Goal: Task Accomplishment & Management: Use online tool/utility

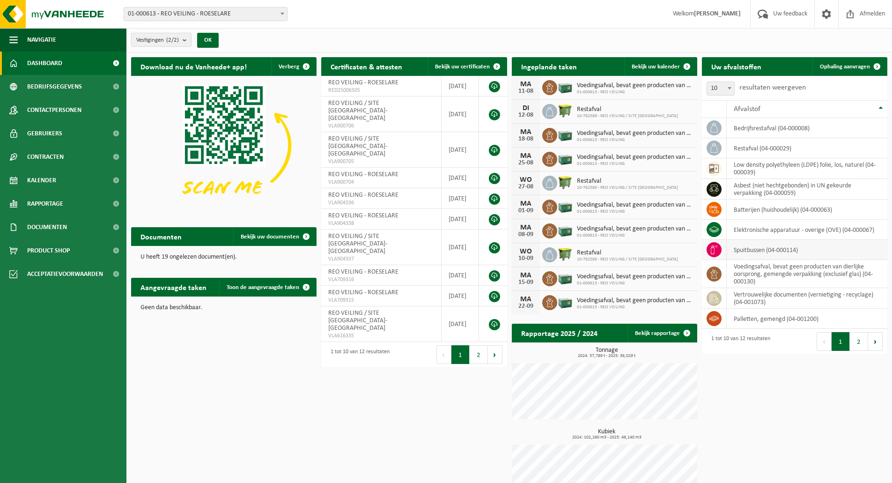
click at [714, 248] on icon at bounding box center [714, 249] width 7 height 9
click at [751, 250] on td "spuitbussen (04-000114)" at bounding box center [807, 250] width 161 height 20
click at [773, 249] on td "spuitbussen (04-000114)" at bounding box center [807, 250] width 161 height 20
click at [259, 284] on span "Toon de aangevraagde taken" at bounding box center [263, 287] width 73 height 6
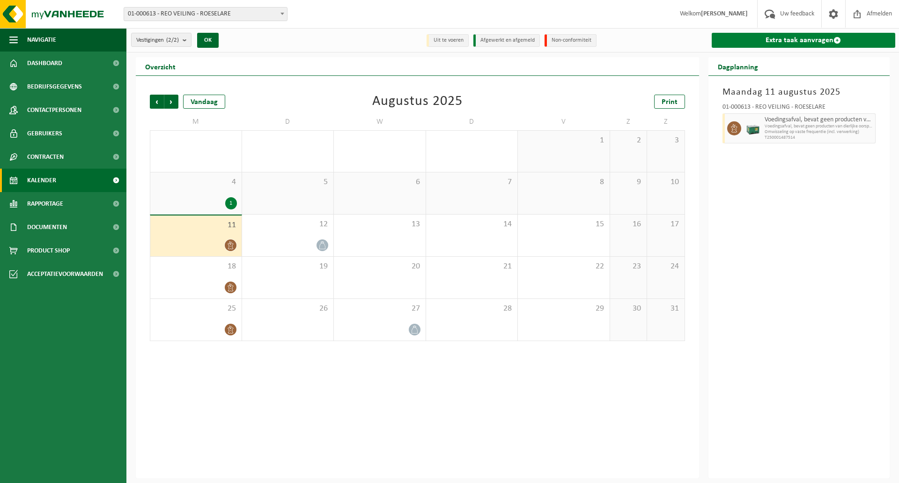
click at [795, 37] on link "Extra taak aanvragen" at bounding box center [804, 40] width 184 height 15
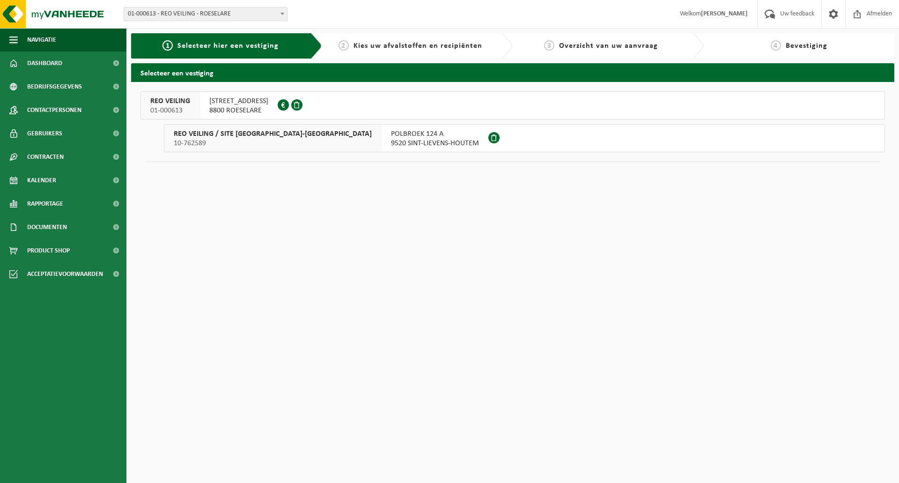
click at [266, 97] on span "OOSTNIEUWKERKSESTEENWEG 101" at bounding box center [238, 100] width 59 height 9
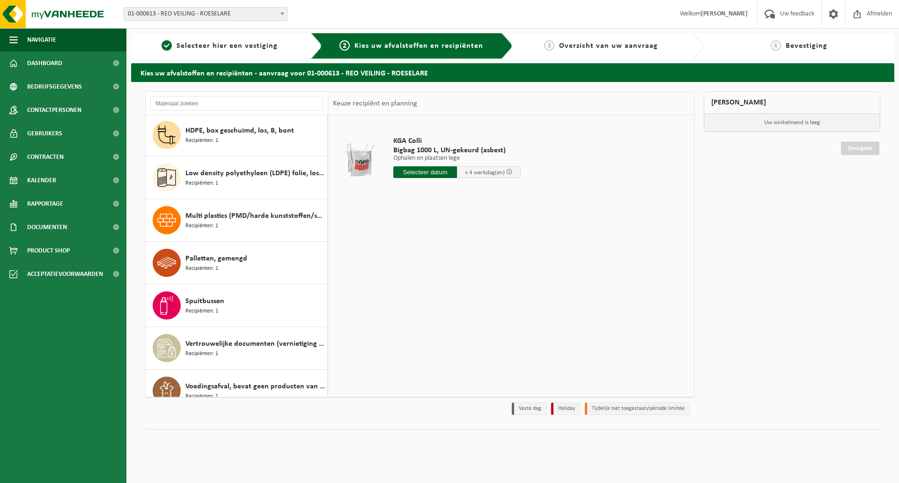
scroll to position [187, 0]
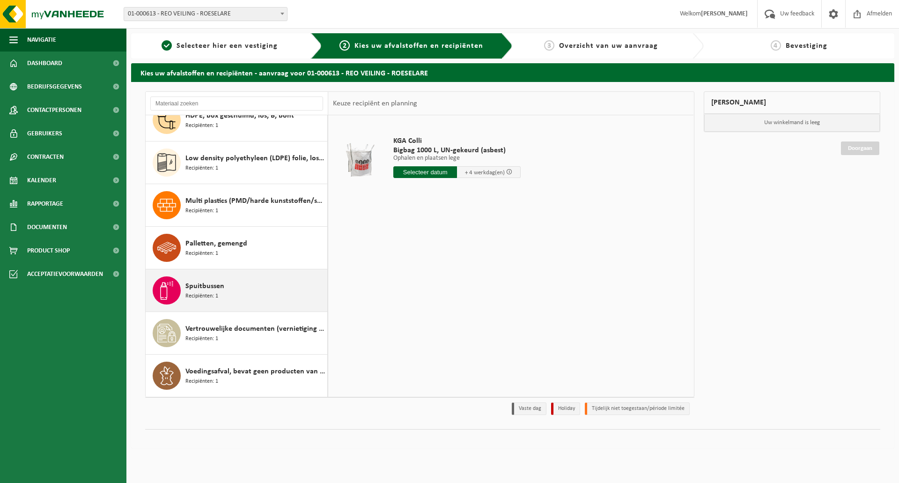
click at [211, 291] on span "Spuitbussen" at bounding box center [204, 285] width 39 height 11
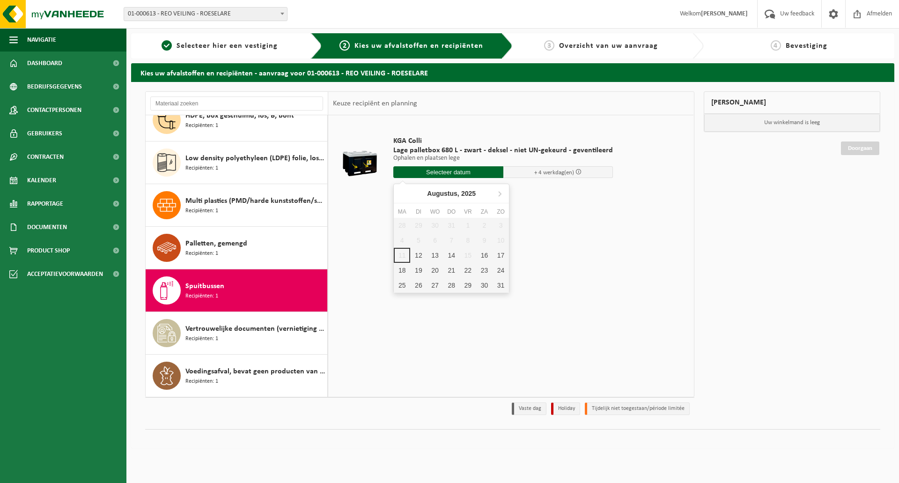
click at [443, 172] on input "text" at bounding box center [448, 172] width 110 height 12
click at [421, 254] on div "12" at bounding box center [418, 255] width 16 height 15
type input "Van 2025-08-12"
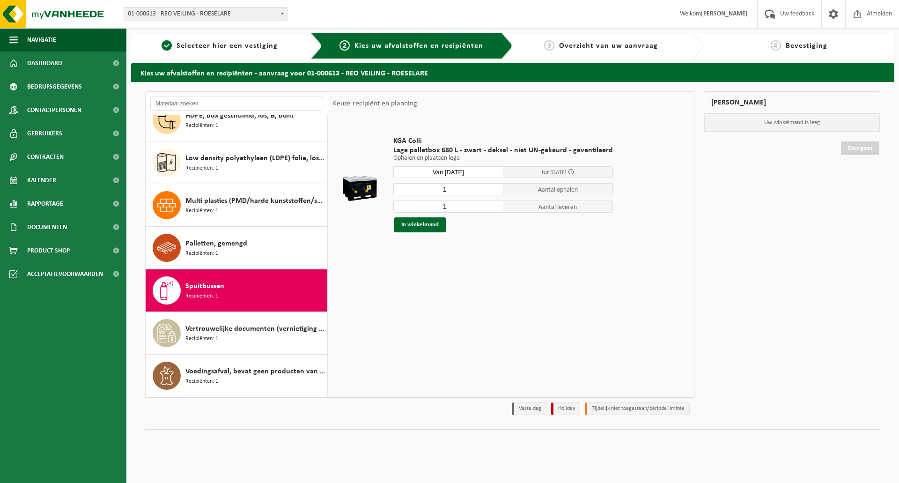
drag, startPoint x: 457, startPoint y: 187, endPoint x: 423, endPoint y: 187, distance: 34.2
click at [423, 187] on input "1" at bounding box center [448, 189] width 110 height 12
click at [421, 223] on button "In winkelmand" at bounding box center [420, 224] width 52 height 15
click at [414, 221] on button "In winkelmand" at bounding box center [420, 224] width 52 height 15
click at [493, 191] on input "0" at bounding box center [448, 189] width 110 height 12
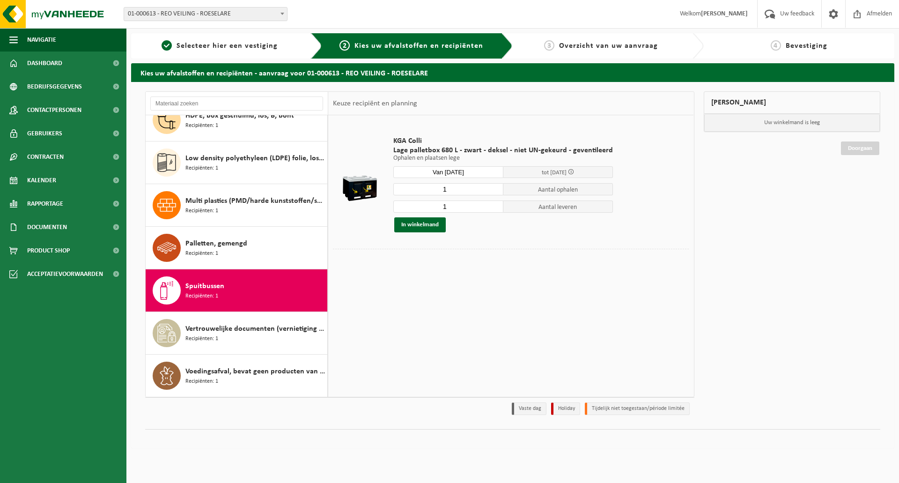
type input "1"
click at [493, 187] on input "1" at bounding box center [448, 189] width 110 height 12
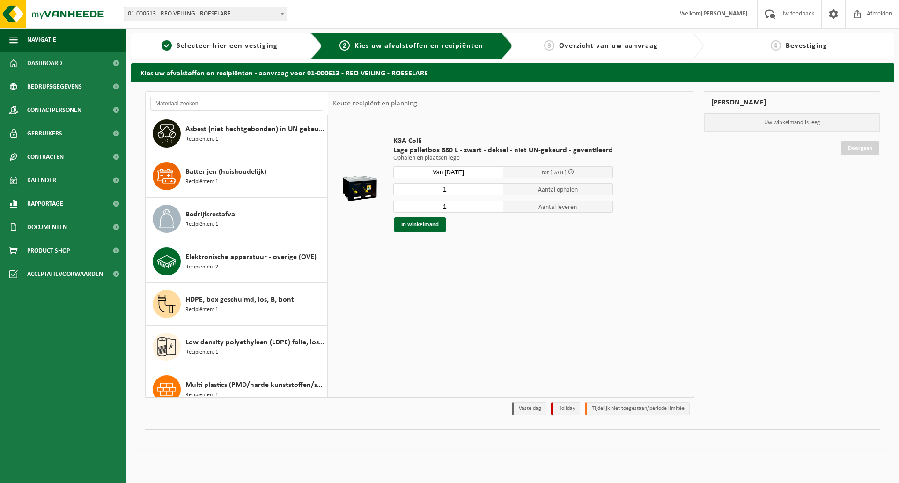
scroll to position [0, 0]
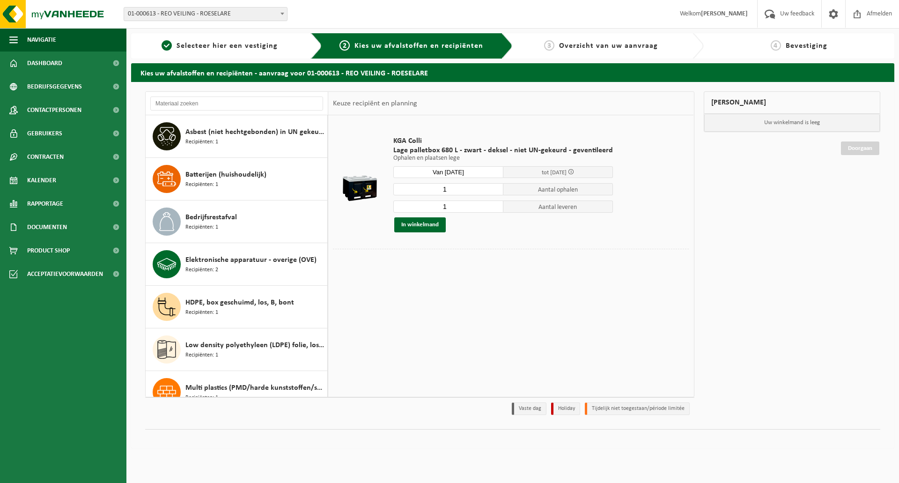
click at [567, 172] on span "tot 19/08/2025" at bounding box center [554, 172] width 25 height 6
click at [473, 169] on input "Van 2025-08-12" at bounding box center [448, 172] width 110 height 12
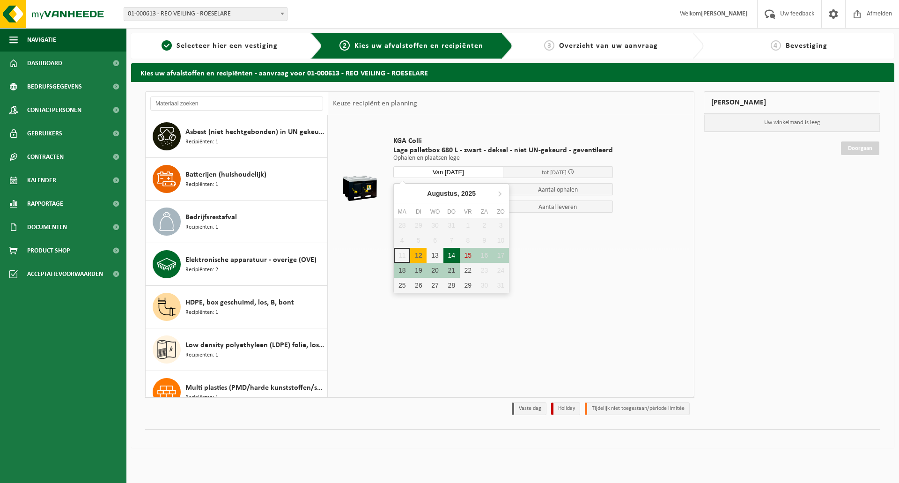
click at [449, 251] on div "14" at bounding box center [451, 255] width 16 height 15
type input "Van 2025-08-14"
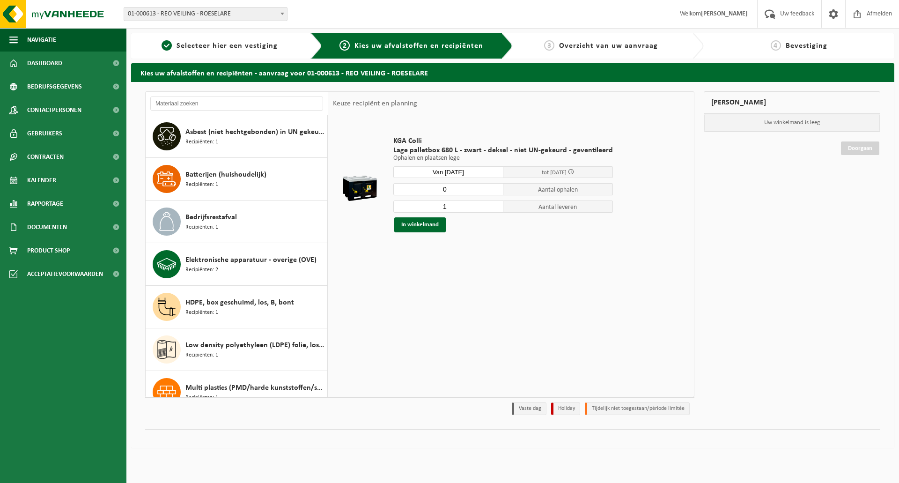
click at [494, 191] on input "0" at bounding box center [448, 189] width 110 height 12
click at [420, 226] on button "In winkelmand" at bounding box center [420, 224] width 52 height 15
type input "1"
click at [493, 186] on input "1" at bounding box center [448, 189] width 110 height 12
click at [419, 224] on button "In winkelmand" at bounding box center [420, 224] width 52 height 15
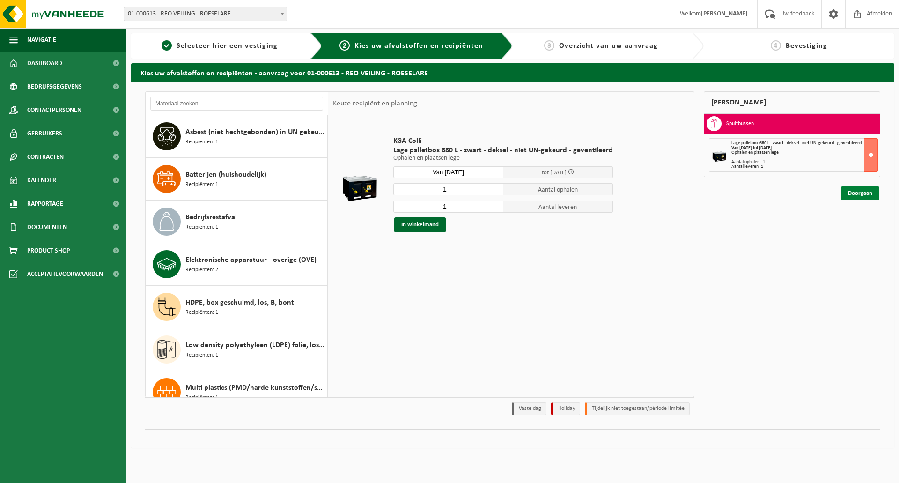
click at [864, 193] on link "Doorgaan" at bounding box center [860, 193] width 38 height 14
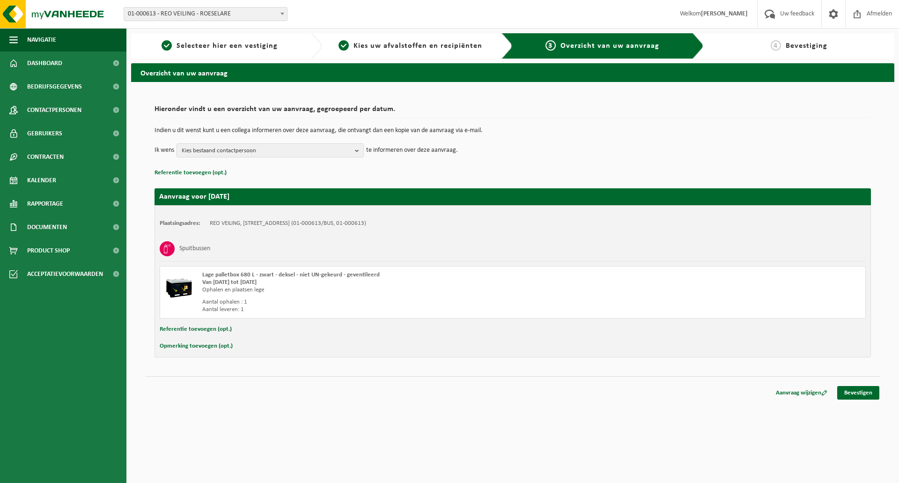
click at [206, 345] on button "Opmerking toevoegen (opt.)" at bounding box center [196, 346] width 73 height 12
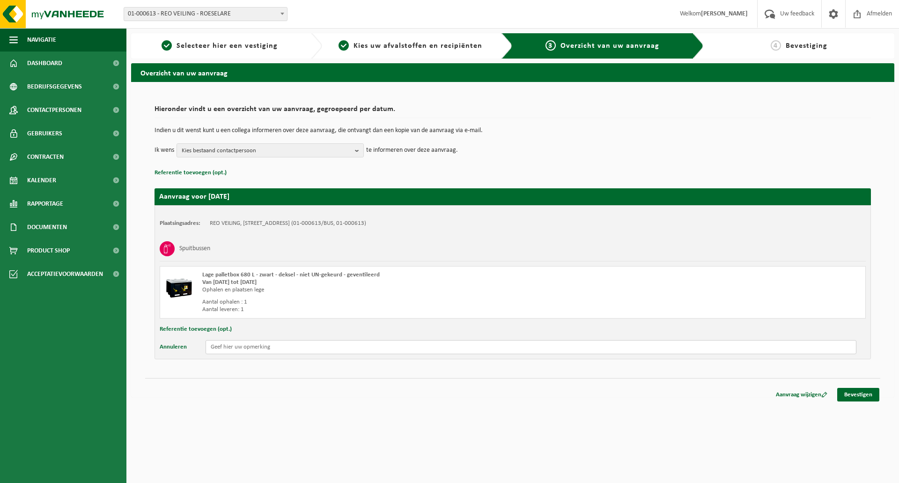
click at [232, 346] on input "text" at bounding box center [531, 347] width 651 height 14
type input "Is enkel 1 box brengen, geen afhalken. 0 afhalen kan ik niet doen, moet minimum…"
click at [860, 393] on link "Bevestigen" at bounding box center [858, 395] width 42 height 14
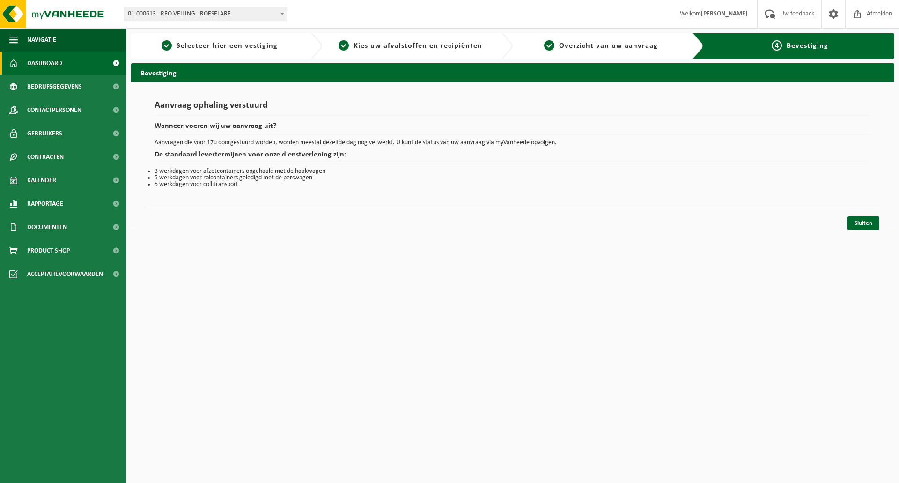
click at [45, 63] on span "Dashboard" at bounding box center [44, 63] width 35 height 23
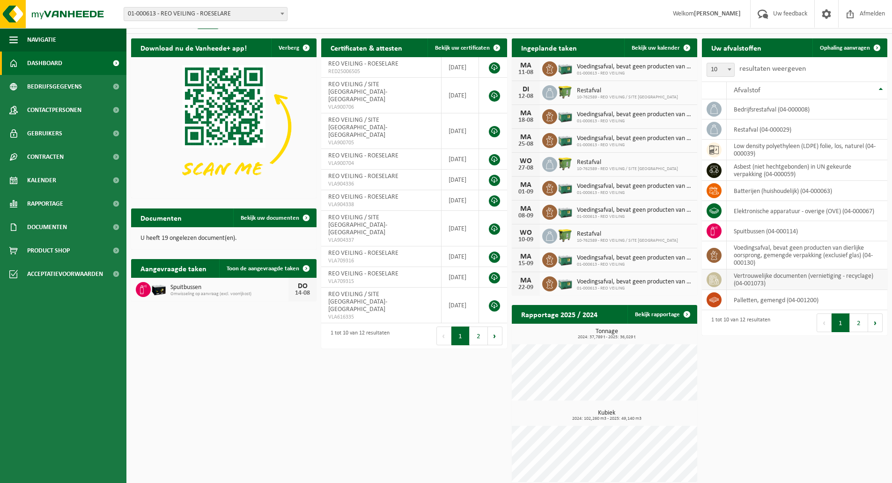
scroll to position [27, 0]
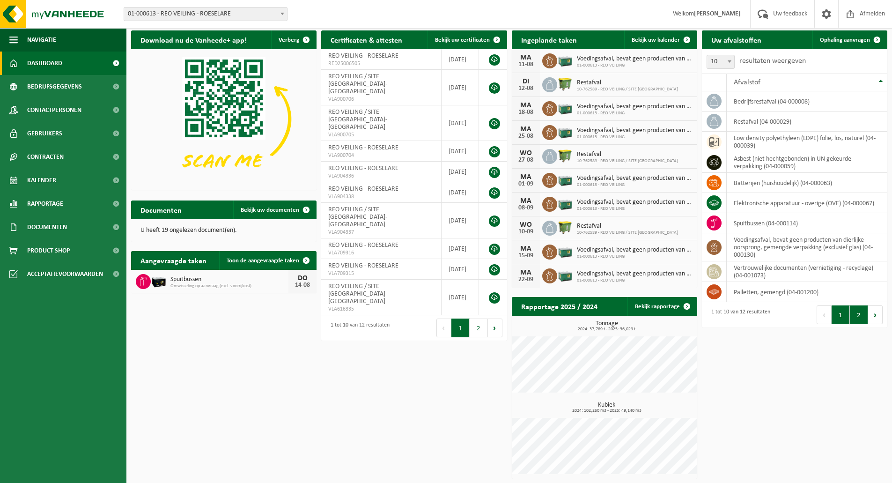
click at [859, 311] on button "2" at bounding box center [859, 314] width 18 height 19
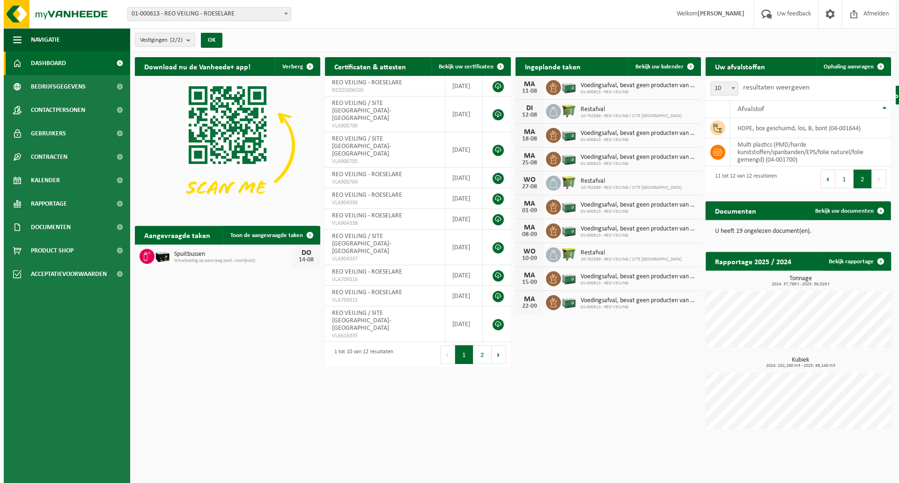
scroll to position [0, 0]
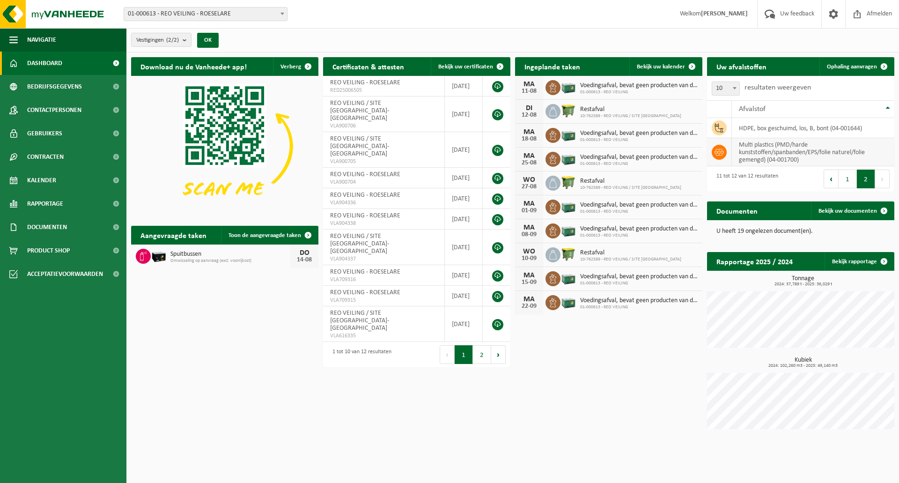
click at [756, 155] on td "multi plastics (PMD/harde kunststoffen/spanbanden/EPS/folie naturel/folie gemen…" at bounding box center [813, 152] width 162 height 28
click at [717, 147] on icon at bounding box center [718, 151] width 9 height 9
click at [239, 233] on span "Toon de aangevraagde taken" at bounding box center [264, 235] width 73 height 6
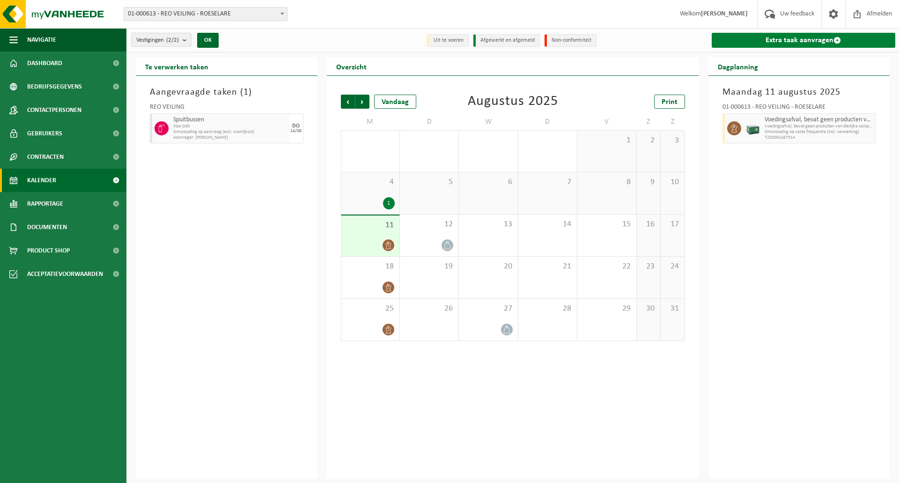
click at [799, 38] on link "Extra taak aanvragen" at bounding box center [804, 40] width 184 height 15
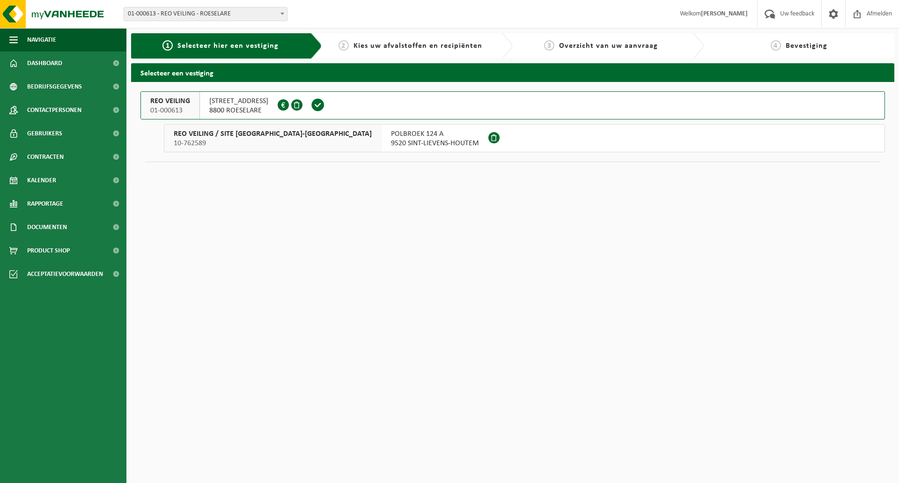
click at [253, 98] on span "[STREET_ADDRESS]" at bounding box center [238, 100] width 59 height 9
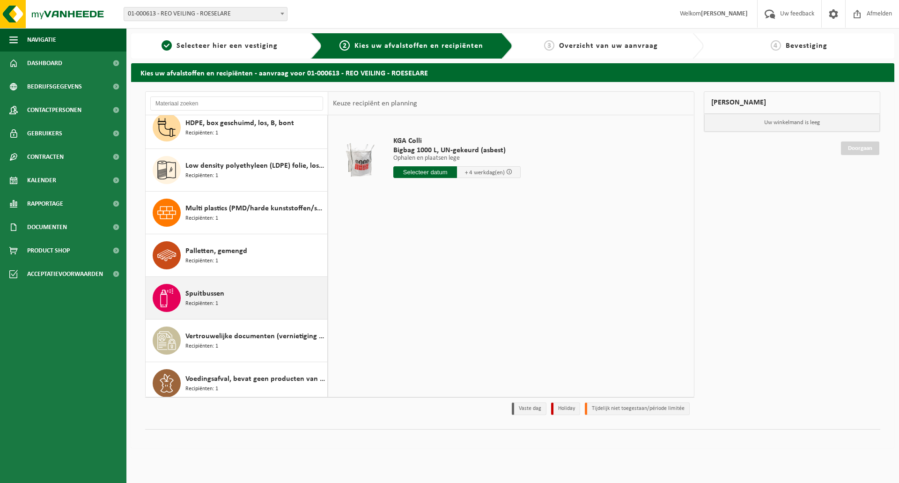
scroll to position [187, 0]
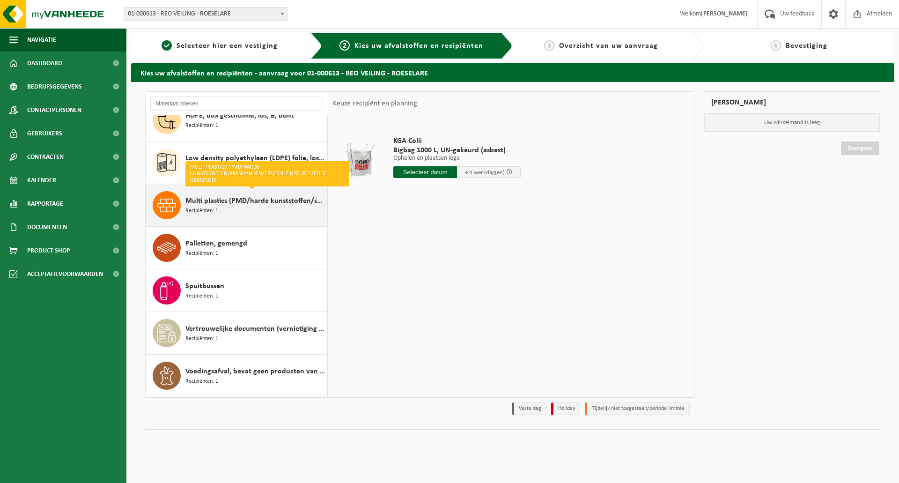
click at [193, 202] on span "Multi plastics (PMD/harde kunststoffen/spanbanden/EPS/folie naturel/folie gemen…" at bounding box center [255, 200] width 140 height 11
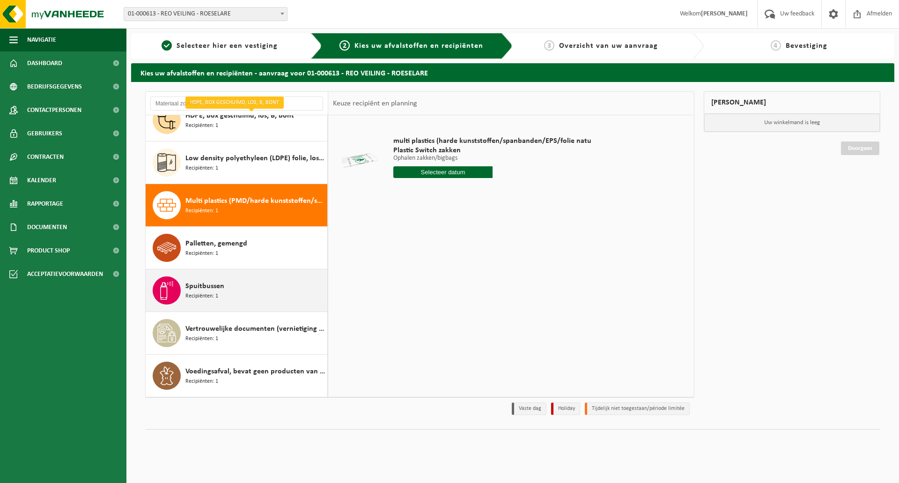
scroll to position [0, 0]
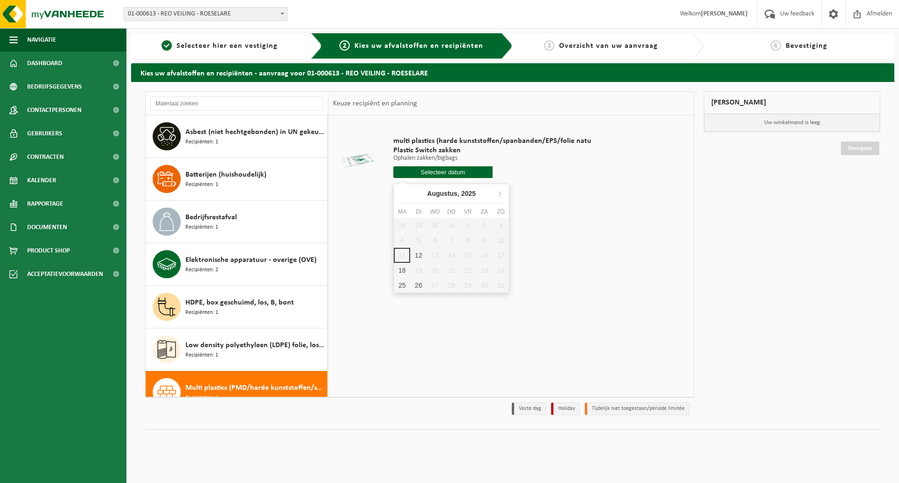
click at [438, 172] on input "text" at bounding box center [442, 172] width 99 height 12
click at [422, 258] on div "12" at bounding box center [418, 255] width 16 height 15
type input "Van [DATE]"
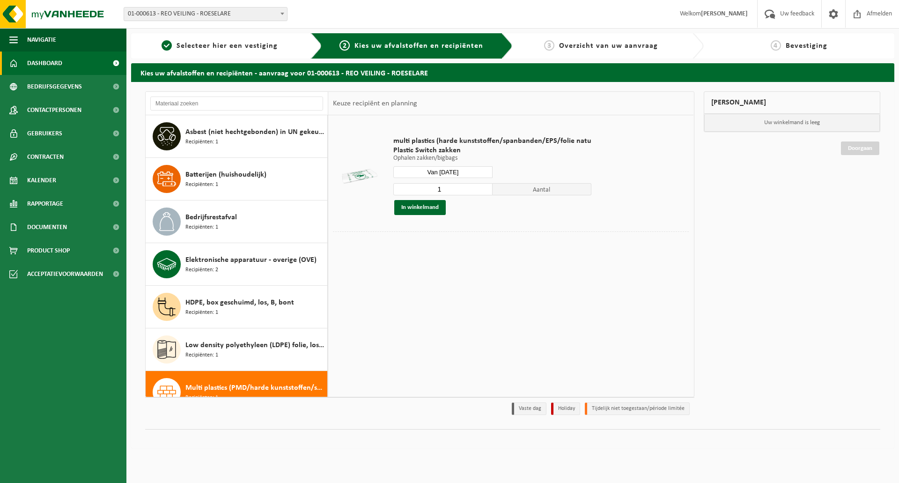
drag, startPoint x: 46, startPoint y: 61, endPoint x: 57, endPoint y: 59, distance: 10.9
click at [46, 61] on span "Dashboard" at bounding box center [44, 63] width 35 height 23
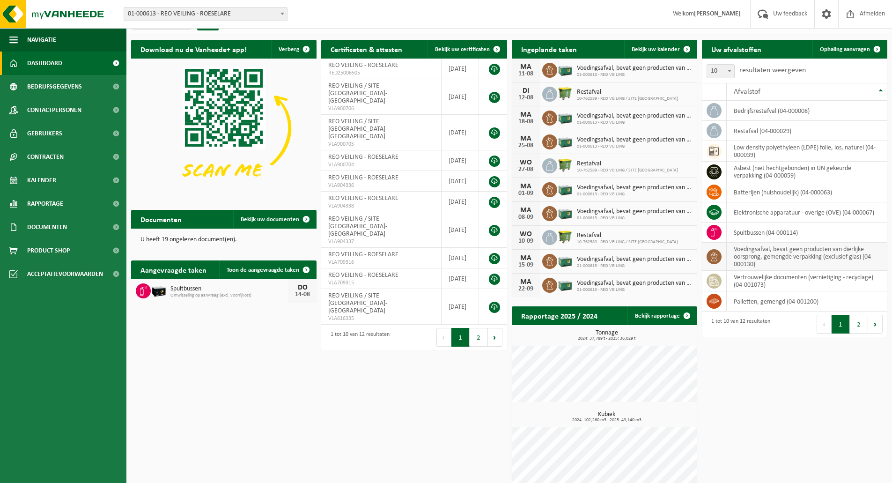
scroll to position [27, 0]
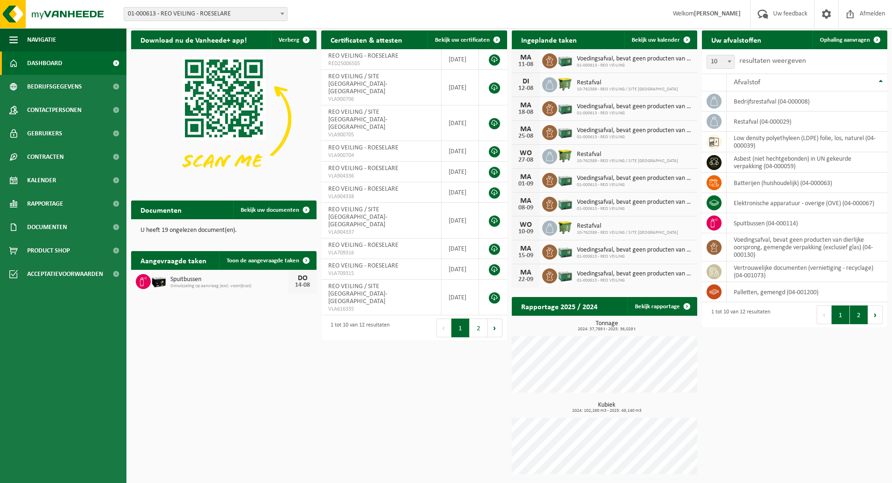
click at [861, 316] on button "2" at bounding box center [859, 314] width 18 height 19
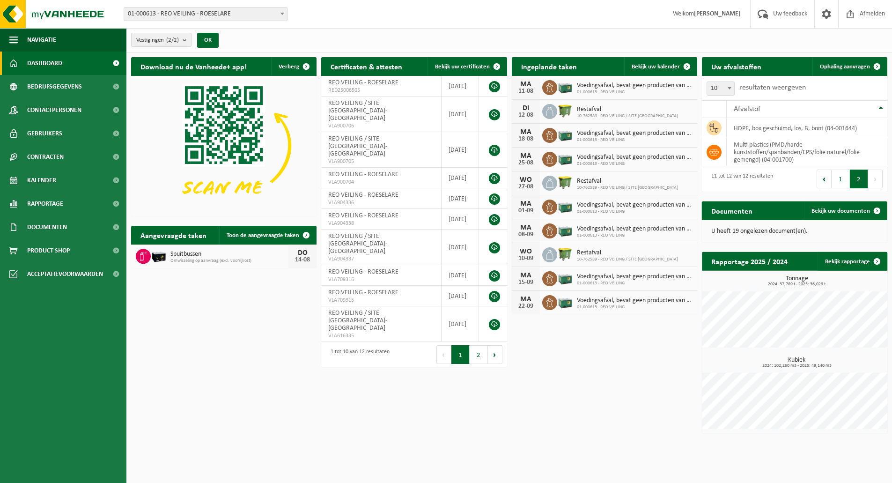
scroll to position [0, 0]
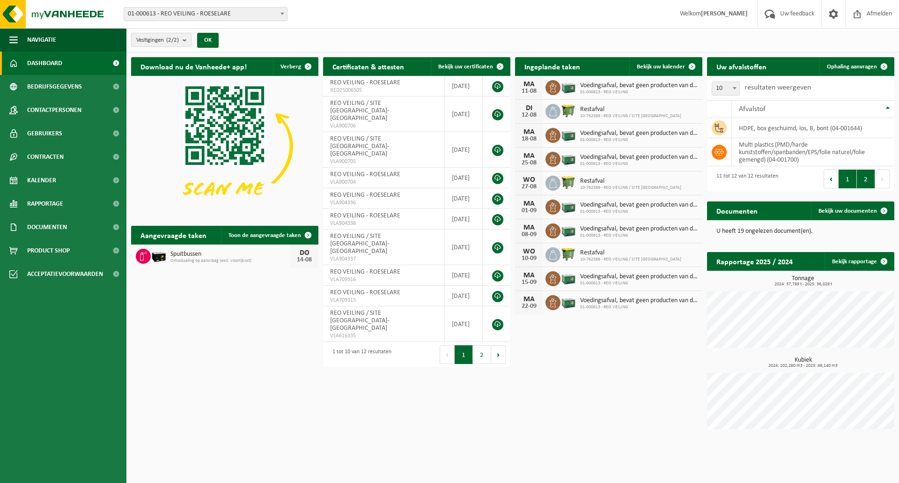
click at [848, 182] on button "1" at bounding box center [848, 178] width 18 height 19
